Goal: Information Seeking & Learning: Understand process/instructions

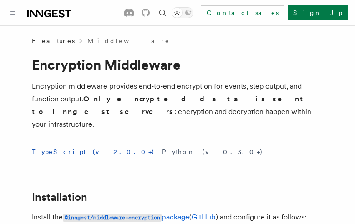
click at [61, 142] on button "TypeScript (v2.0.0+)" at bounding box center [93, 152] width 123 height 20
click at [162, 142] on button "Python (v0.3.0+)" at bounding box center [212, 152] width 101 height 20
